Goal: Use online tool/utility: Use online tool/utility

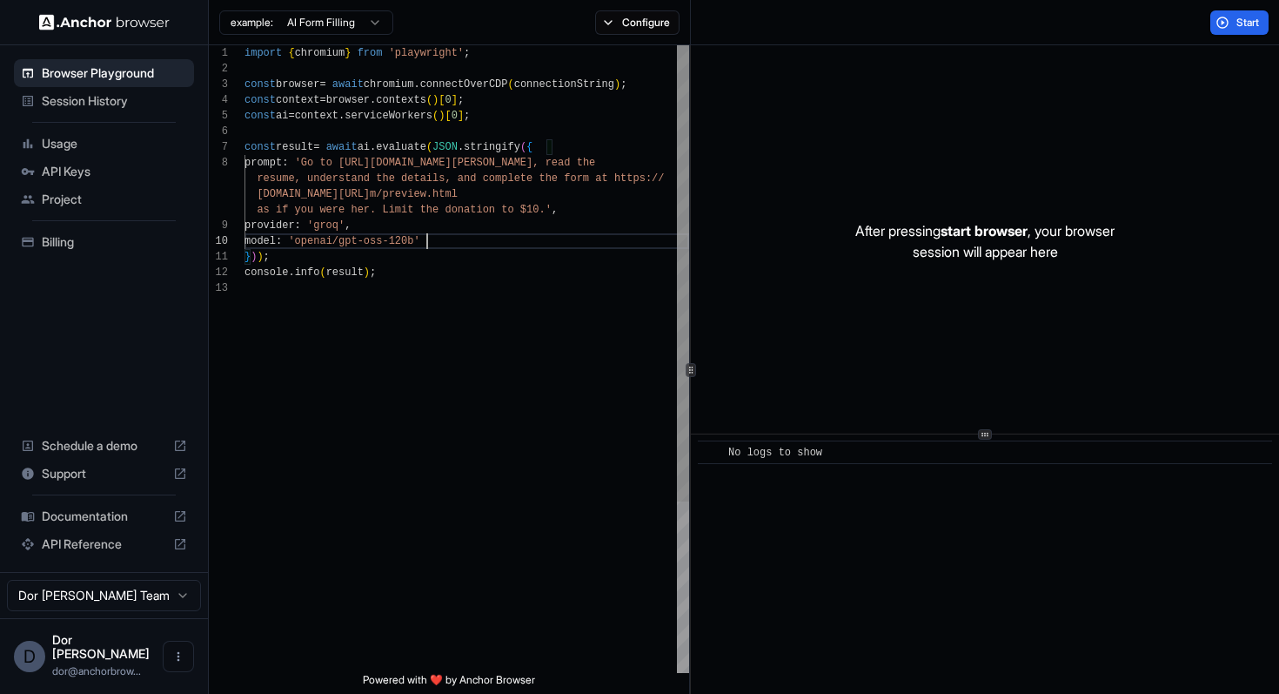
scroll to position [31, 0]
drag, startPoint x: 427, startPoint y: 241, endPoint x: 308, endPoint y: 239, distance: 119.2
click at [439, 238] on div "import { chromium } from 'playwright' ; const browser = await chromium . connec…" at bounding box center [467, 476] width 445 height 862
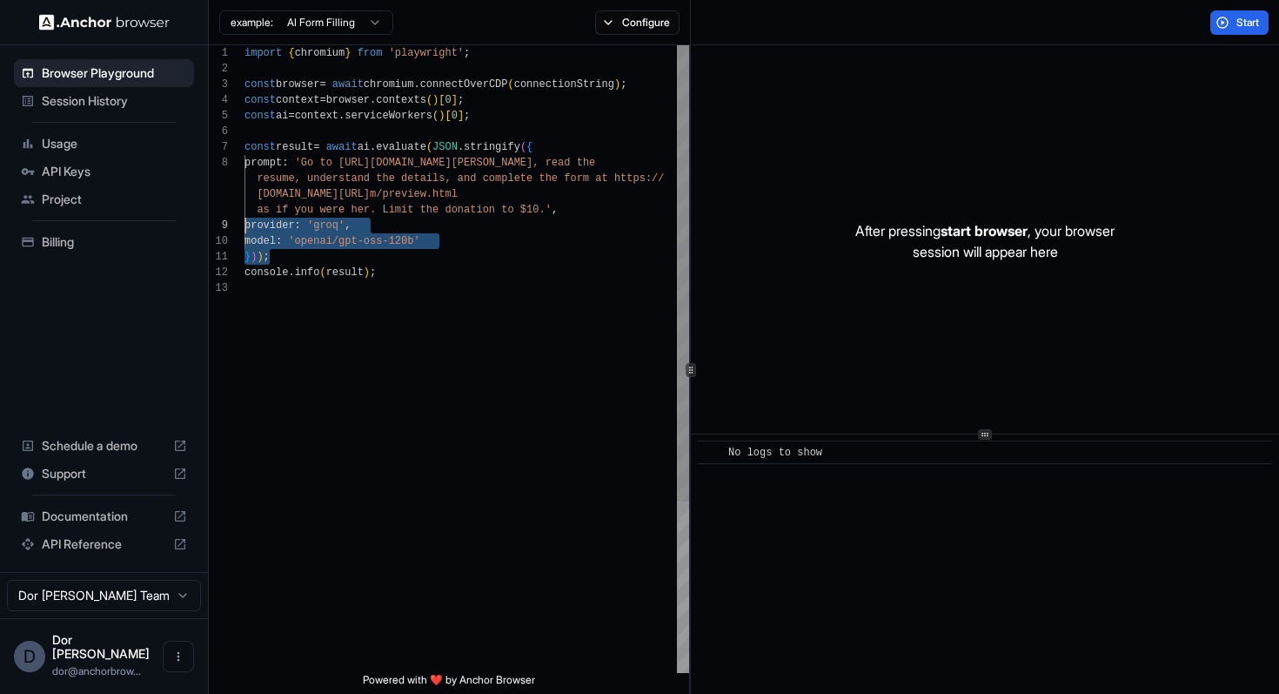
drag, startPoint x: 450, startPoint y: 250, endPoint x: 108, endPoint y: 225, distance: 343.0
click at [245, 225] on div "import { chromium } from 'playwright' ; const browser = await chromium . connec…" at bounding box center [467, 476] width 445 height 862
click at [453, 258] on div "import { chromium } from 'playwright' ; const browser = await chromium . connec…" at bounding box center [467, 476] width 445 height 862
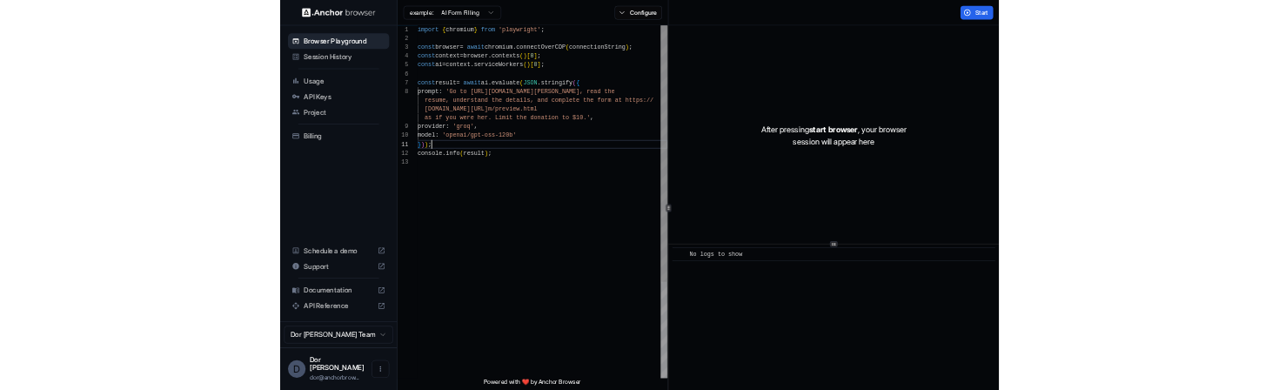
scroll to position [47, 0]
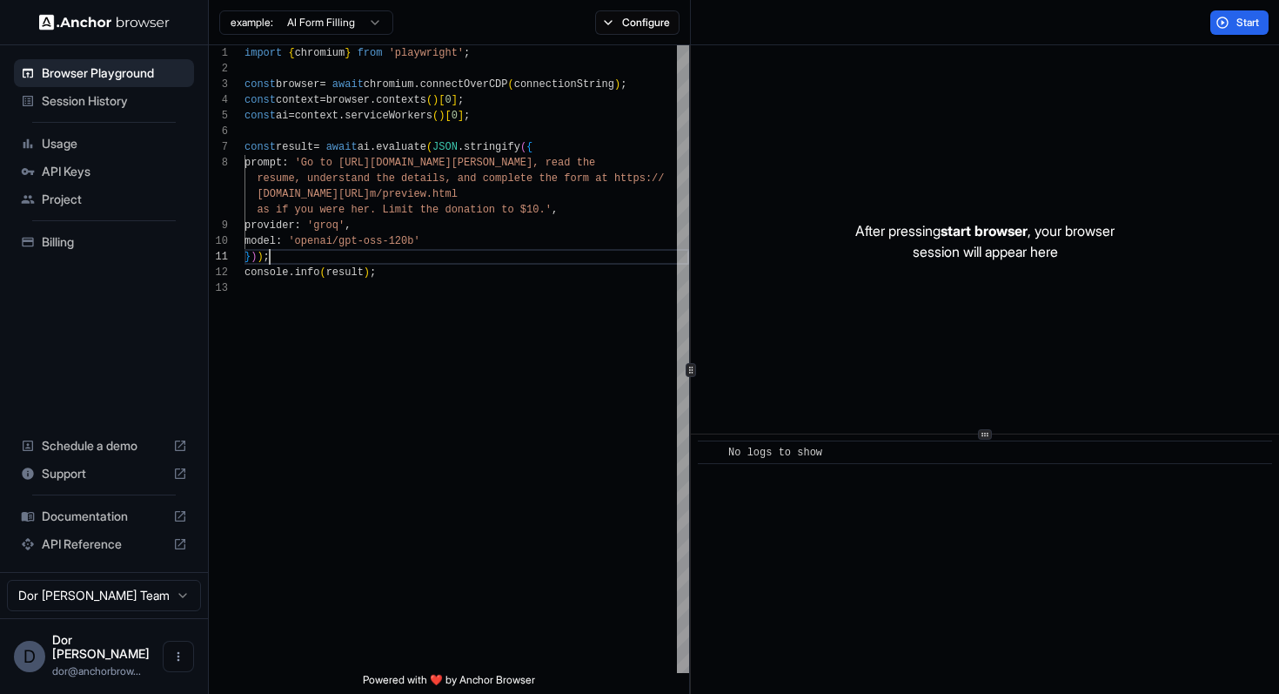
click at [114, 337] on div "Browser Playground Session History Usage API Keys Project Billing Schedule a de…" at bounding box center [104, 308] width 208 height 527
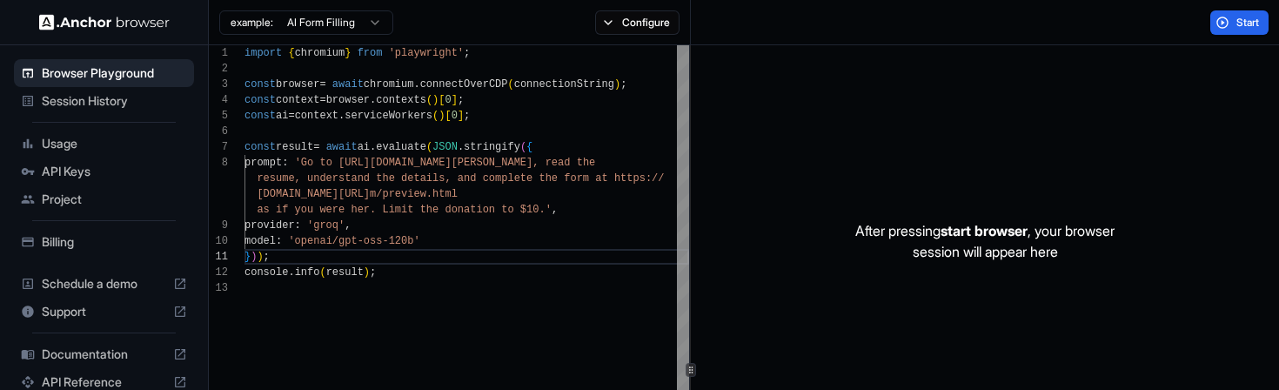
scroll to position [78, 0]
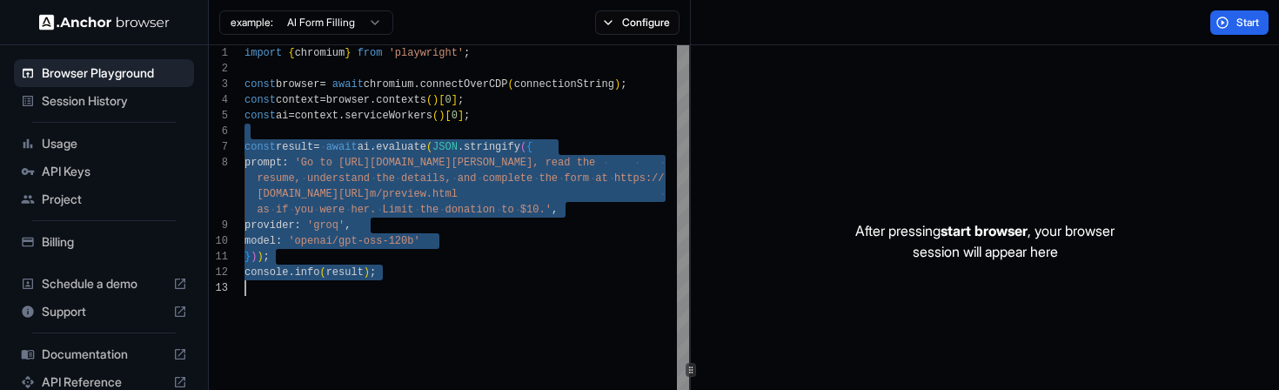
drag, startPoint x: 400, startPoint y: 131, endPoint x: 390, endPoint y: 393, distance: 262.2
type textarea "**********"
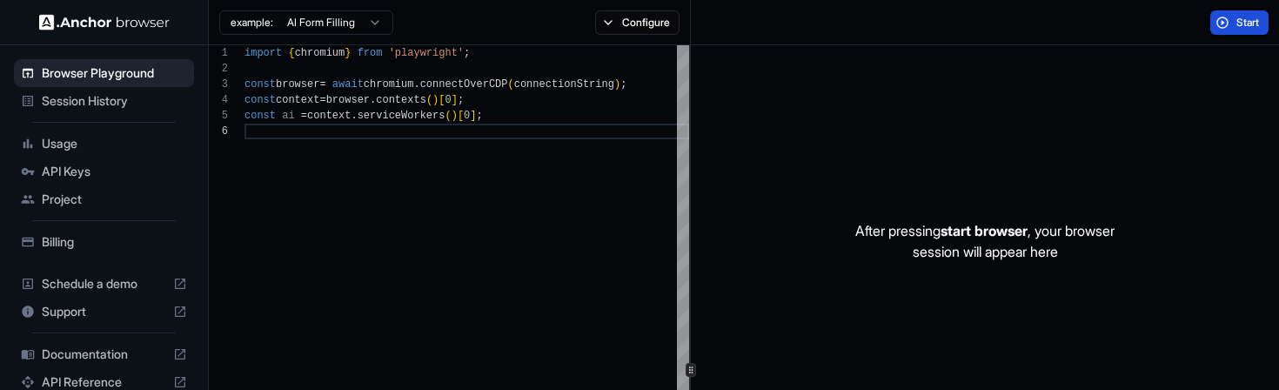
click at [1235, 26] on button "Start" at bounding box center [1240, 22] width 58 height 24
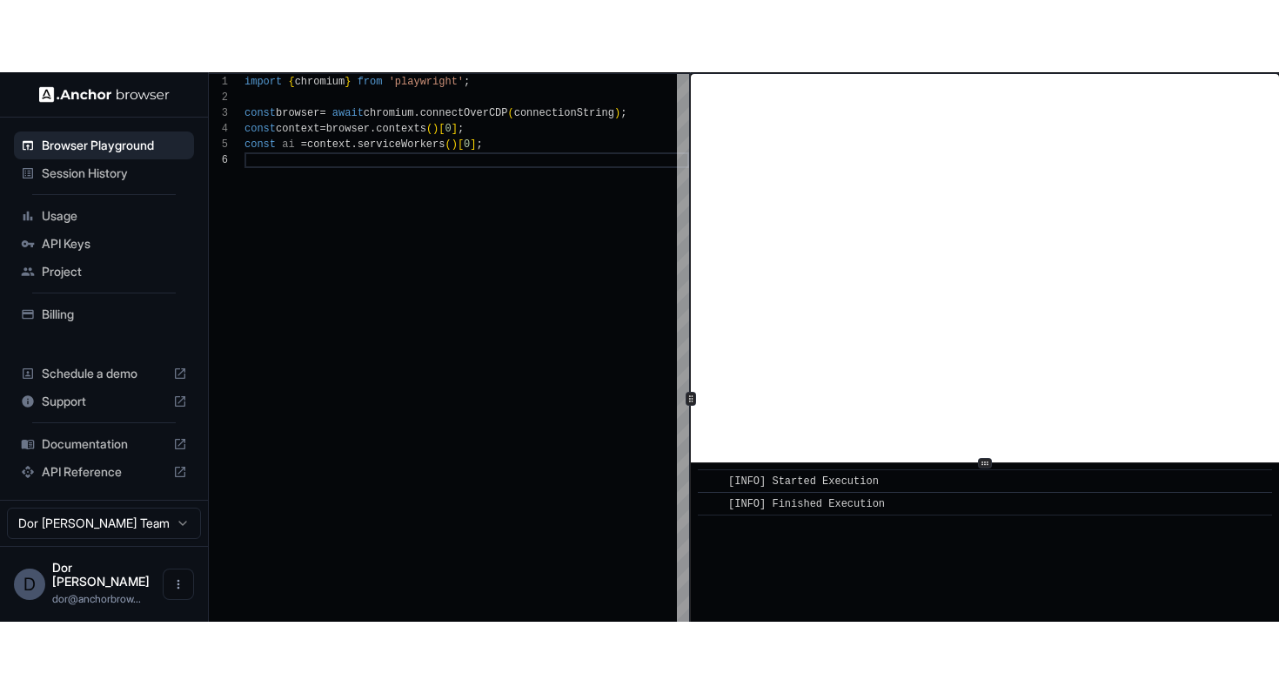
scroll to position [0, 0]
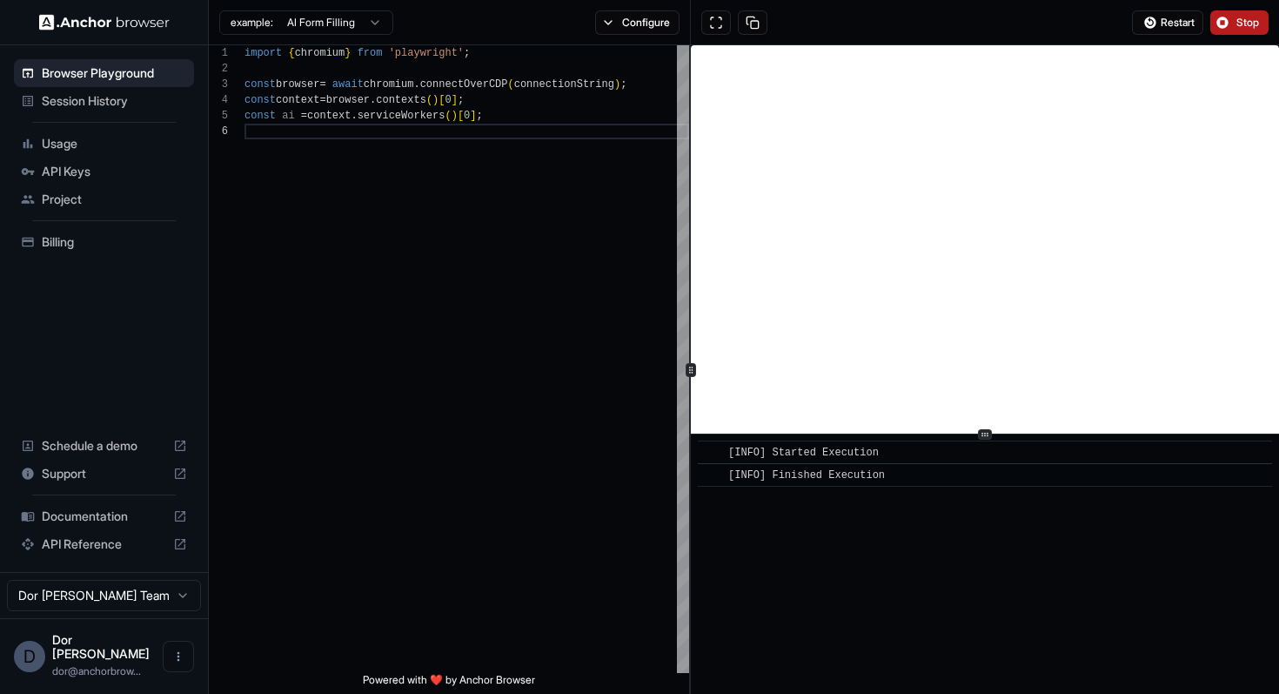
click at [1245, 20] on span "Stop" at bounding box center [1249, 23] width 24 height 14
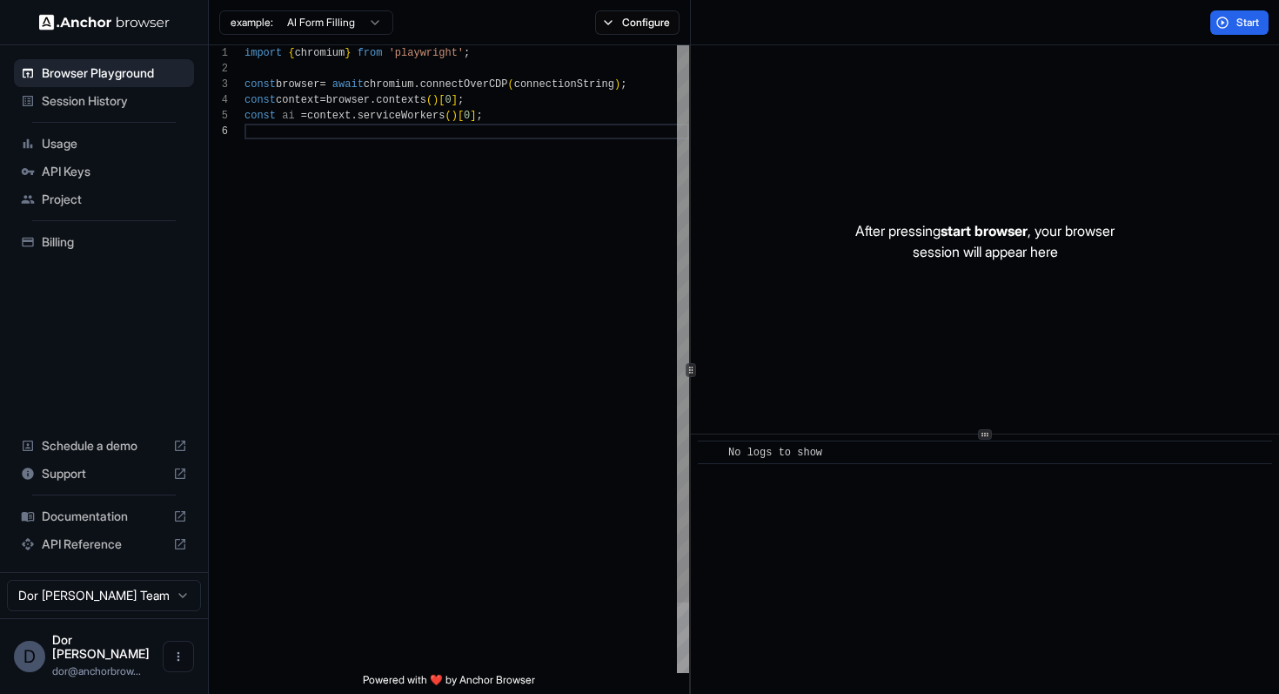
scroll to position [78, 0]
